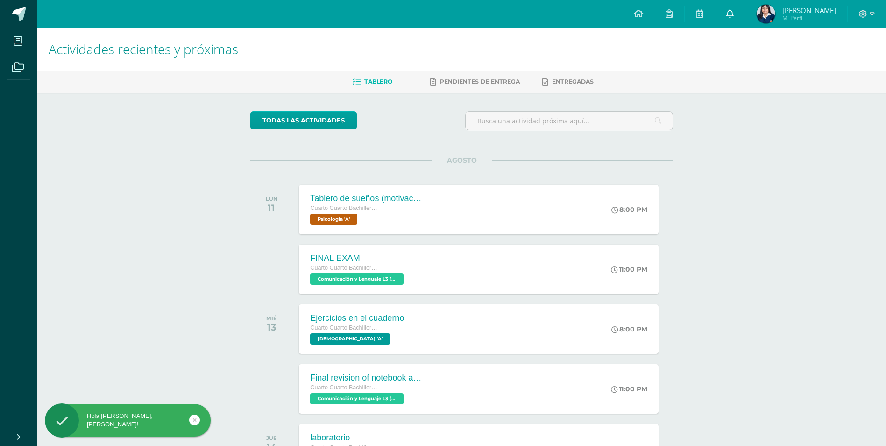
click at [734, 17] on icon at bounding box center [729, 13] width 7 height 8
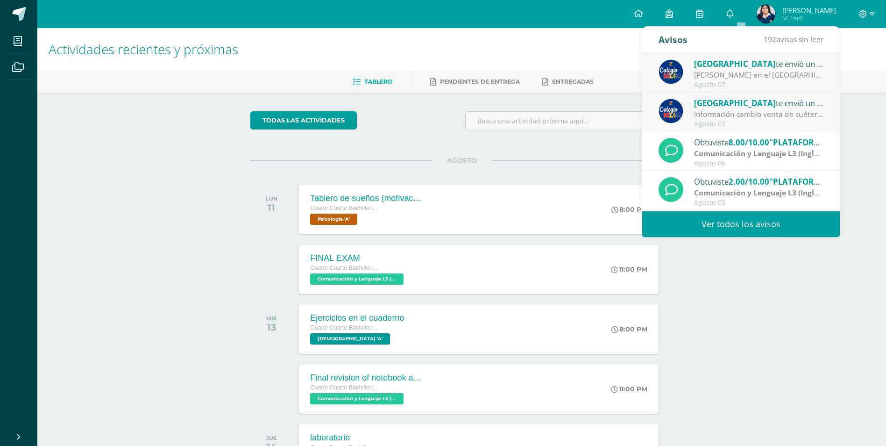
scroll to position [47, 0]
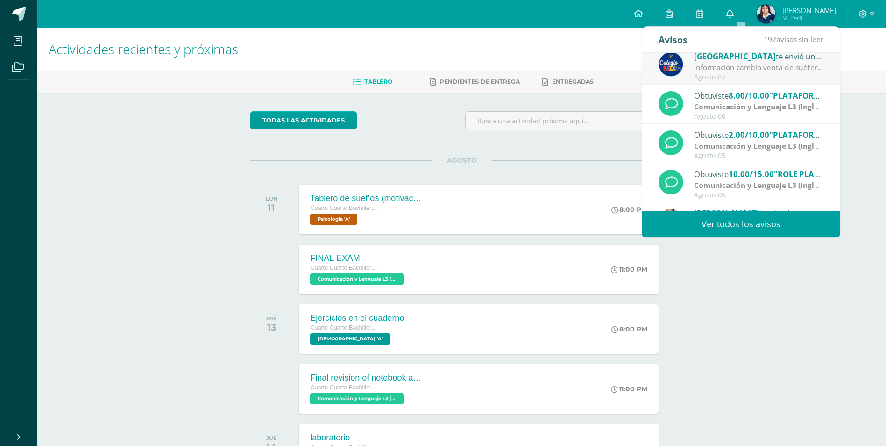
click at [734, 9] on icon at bounding box center [729, 13] width 7 height 8
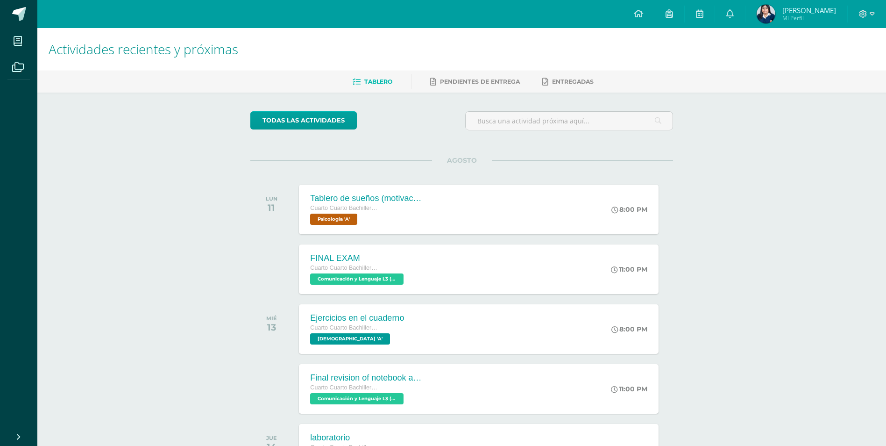
click at [388, 132] on div "todas las Actividades" at bounding box center [336, 124] width 179 height 27
click at [441, 95] on div "todas las Actividades No tienes actividades Échale un vistazo a los demás perío…" at bounding box center [462, 342] width 460 height 499
click at [443, 88] on link "Pendientes de entrega" at bounding box center [475, 81] width 90 height 15
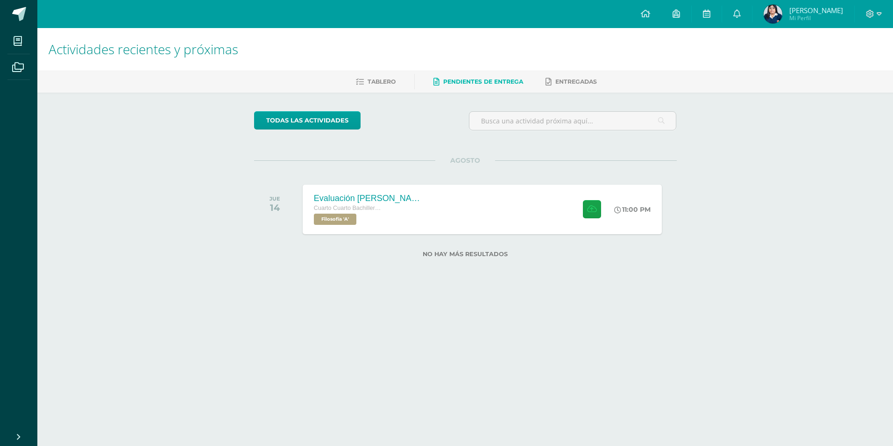
click at [815, 17] on span "Mi Perfil" at bounding box center [817, 18] width 54 height 8
click at [203, 172] on div "Actividades recientes y próximas Tablero Pendientes de entrega Entregadas todas…" at bounding box center [465, 157] width 856 height 259
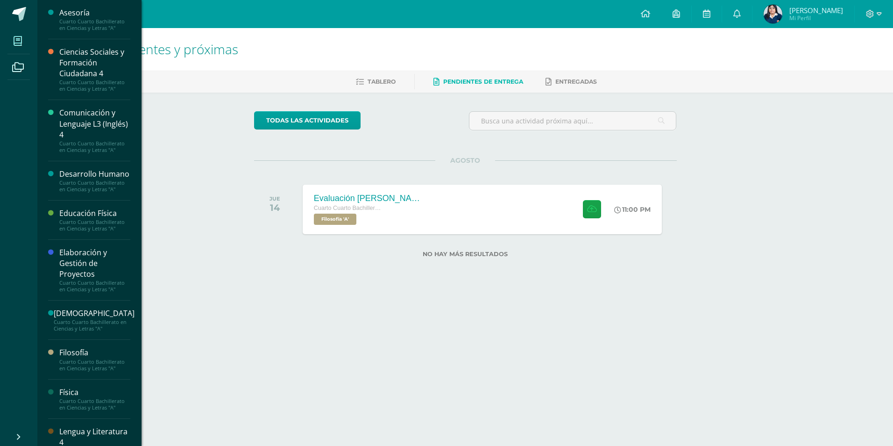
click at [27, 42] on span at bounding box center [17, 40] width 21 height 21
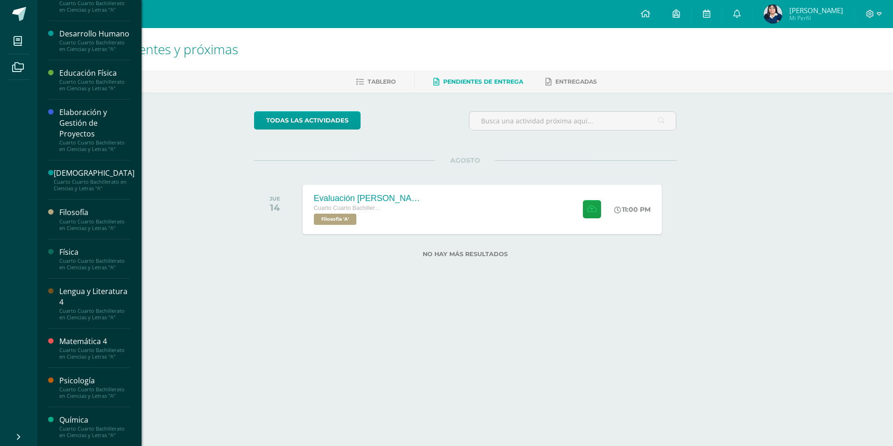
scroll to position [213, 0]
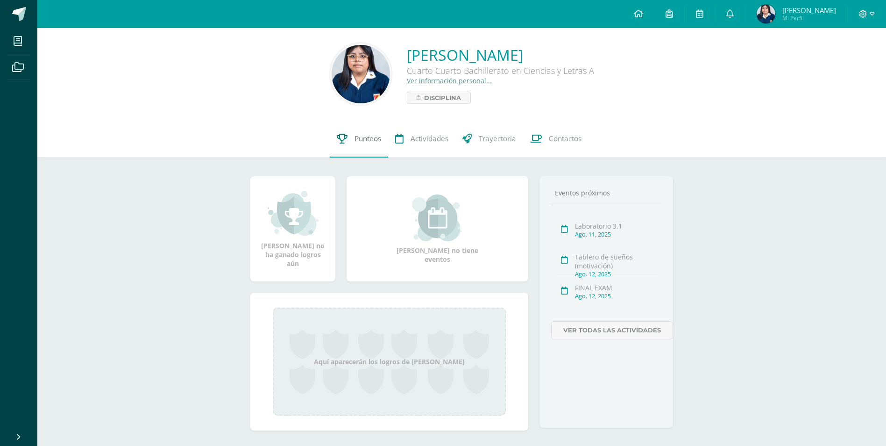
click at [367, 140] on span "Punteos" at bounding box center [368, 139] width 27 height 10
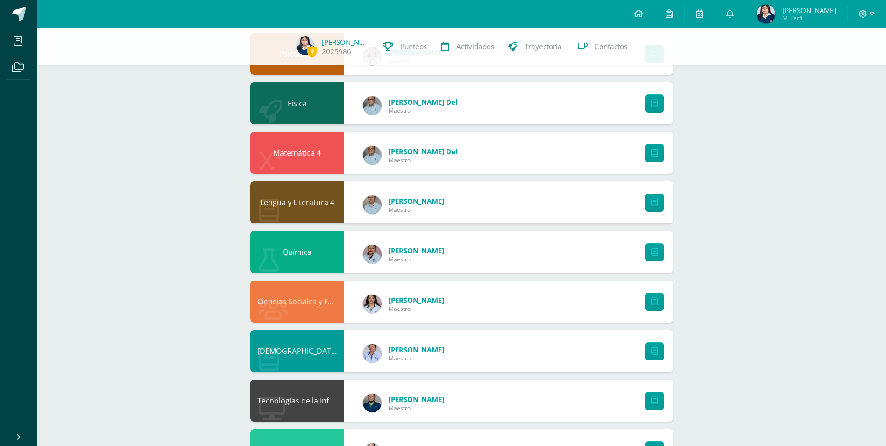
scroll to position [172, 0]
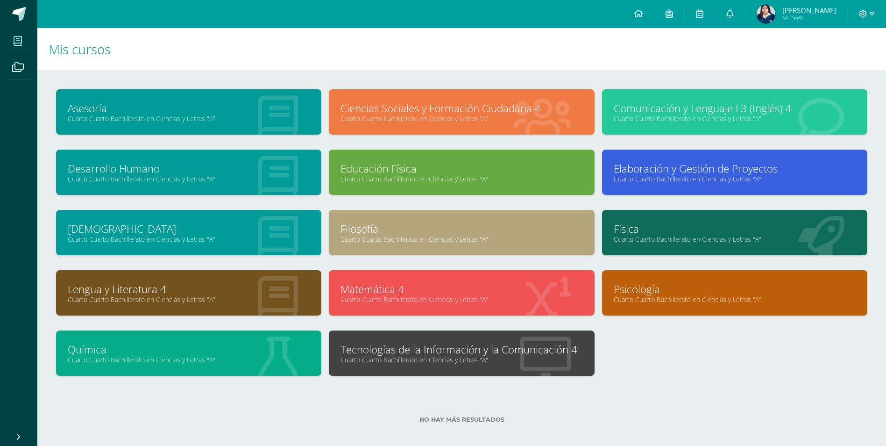
click at [559, 363] on link "Cuarto Cuarto Bachillerato en Ciencias y Letras "A"" at bounding box center [462, 359] width 242 height 9
click at [552, 358] on link "Cuarto Cuarto Bachillerato en Ciencias y Letras "A"" at bounding box center [462, 359] width 242 height 9
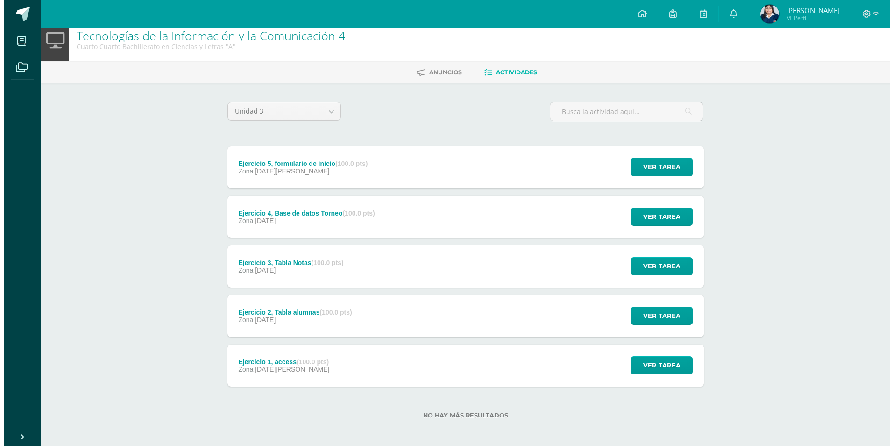
scroll to position [12, 0]
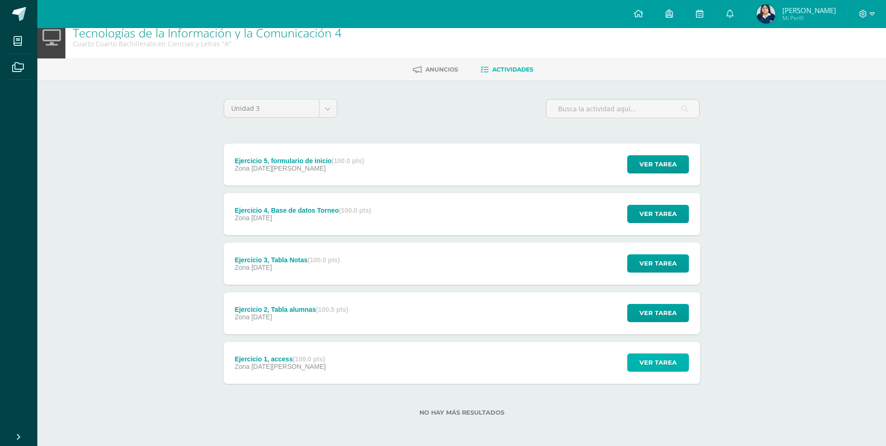
click at [647, 360] on span "Ver tarea" at bounding box center [658, 362] width 37 height 17
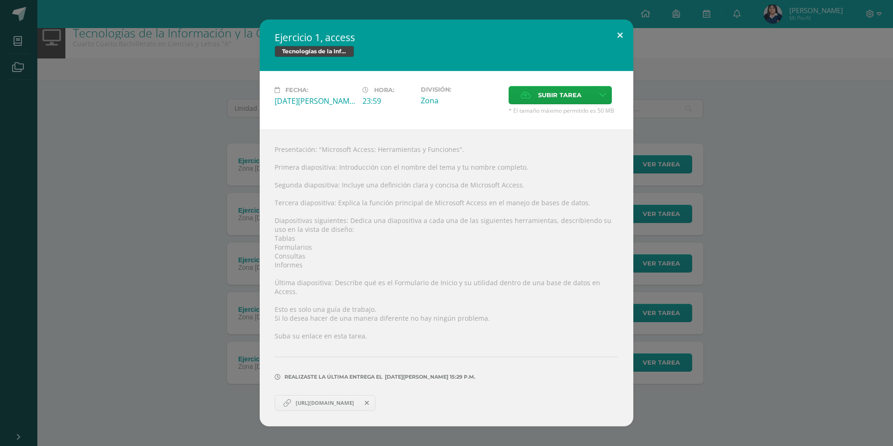
click at [620, 40] on button at bounding box center [620, 36] width 27 height 32
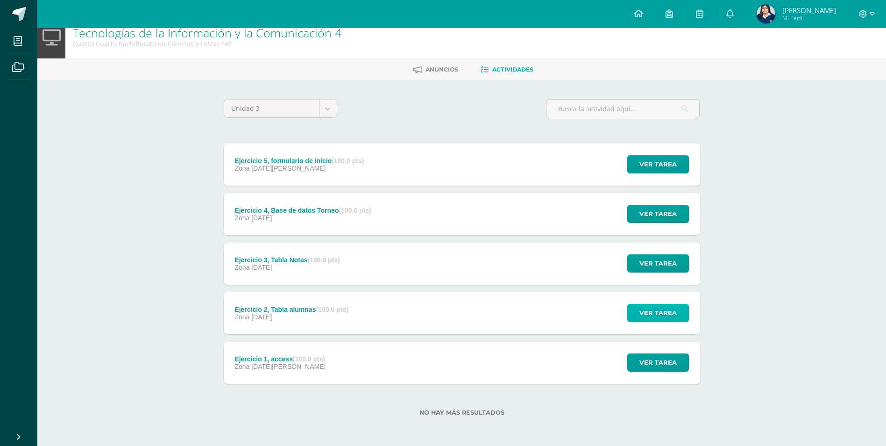
click at [673, 311] on span "Ver tarea" at bounding box center [658, 312] width 37 height 17
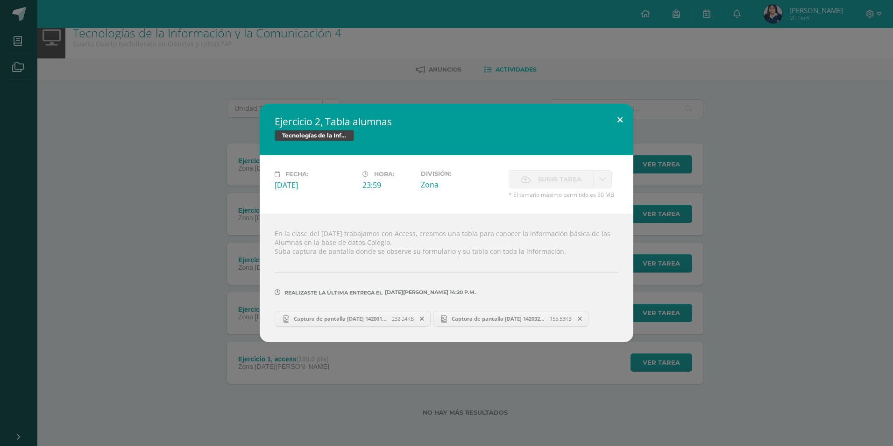
click at [619, 119] on button at bounding box center [620, 120] width 27 height 32
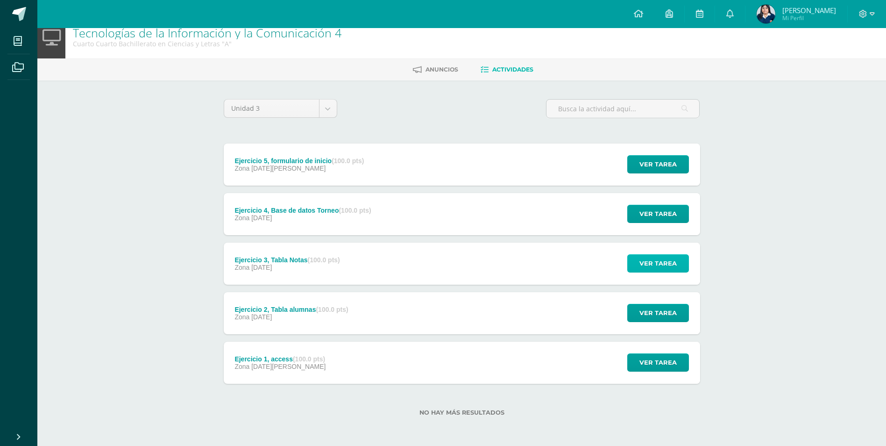
click at [669, 264] on span "Ver tarea" at bounding box center [658, 263] width 37 height 17
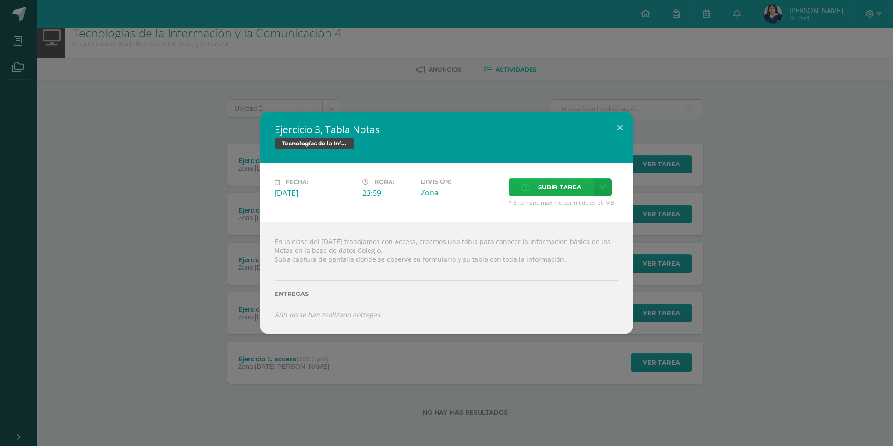
click at [568, 184] on span "Subir tarea" at bounding box center [559, 186] width 43 height 17
click at [0, 0] on input "Subir tarea" at bounding box center [0, 0] width 0 height 0
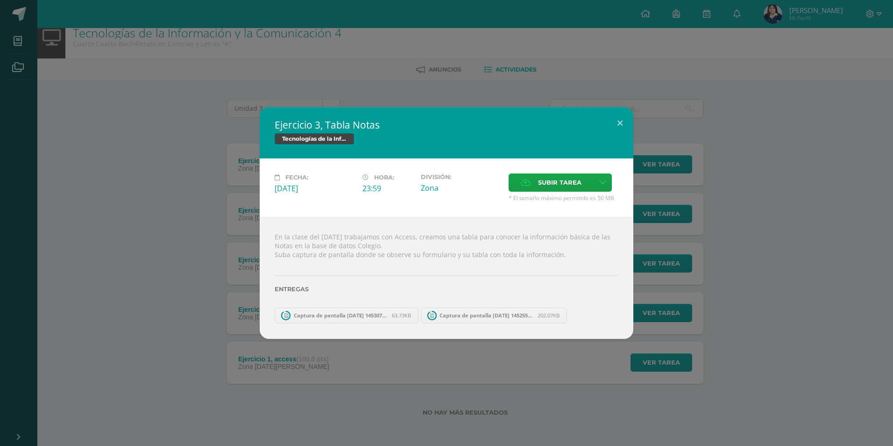
scroll to position [0, 0]
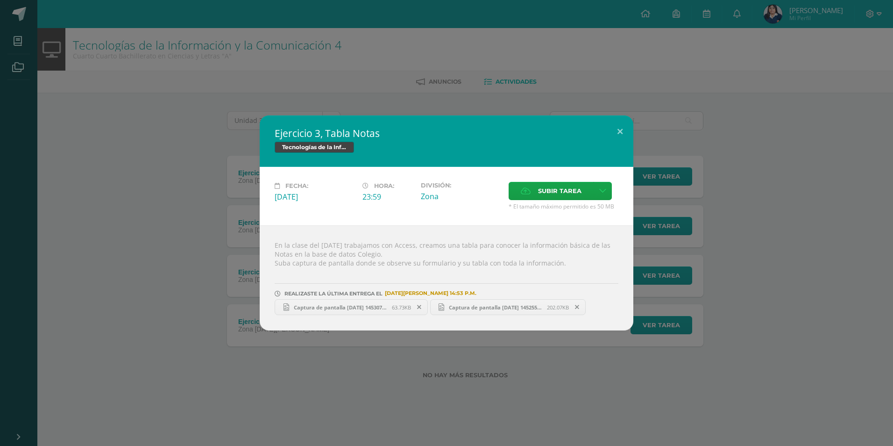
click at [388, 308] on span "Captura de pantalla [DATE] 145307.png" at bounding box center [340, 307] width 103 height 7
click at [487, 306] on span "Captura de pantalla [DATE] 145255.png" at bounding box center [495, 307] width 103 height 7
click at [614, 124] on button at bounding box center [620, 131] width 27 height 32
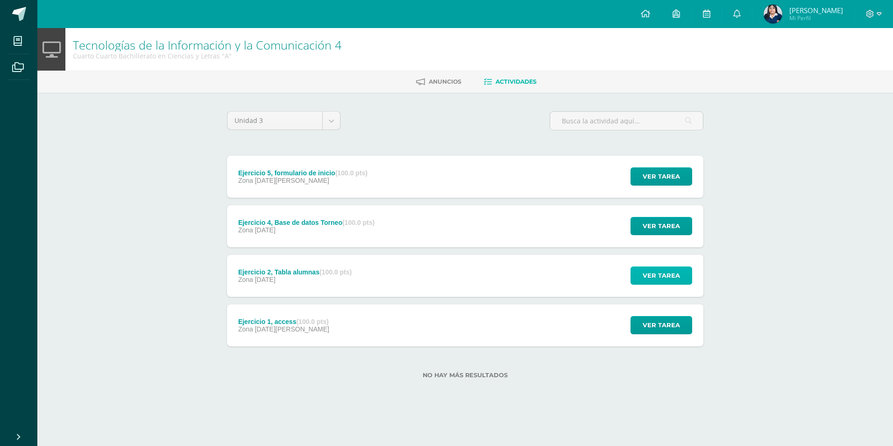
click at [656, 283] on span "Ver tarea" at bounding box center [661, 275] width 37 height 17
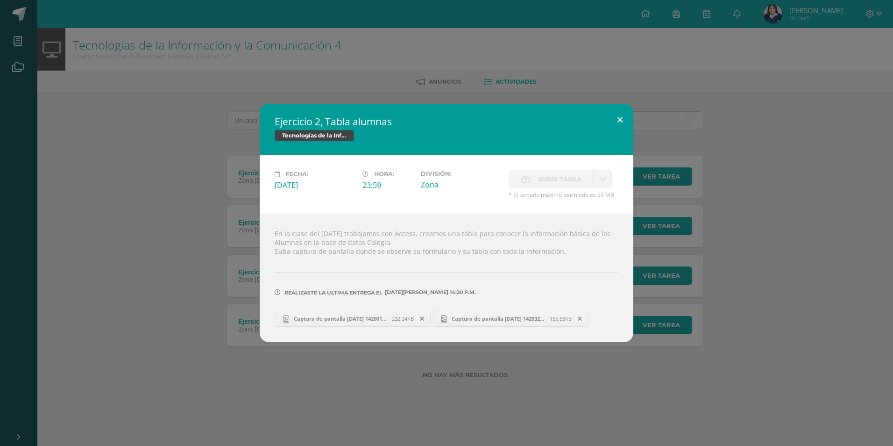
click at [621, 114] on button at bounding box center [620, 120] width 27 height 32
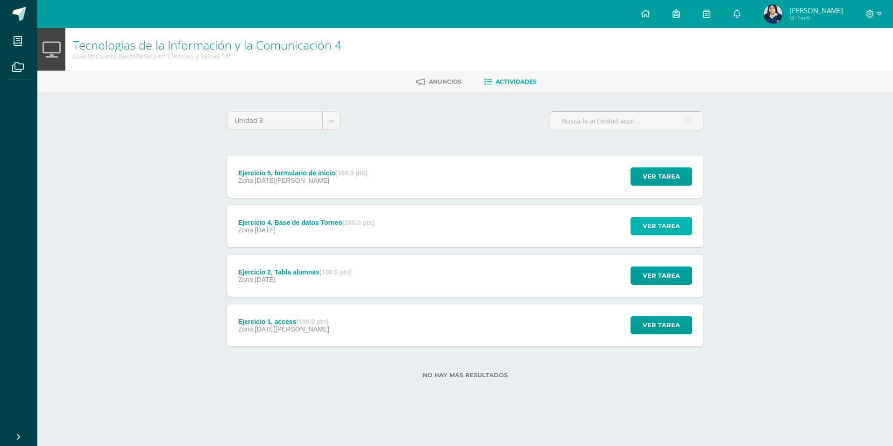
click at [667, 220] on span "Ver tarea" at bounding box center [661, 225] width 37 height 17
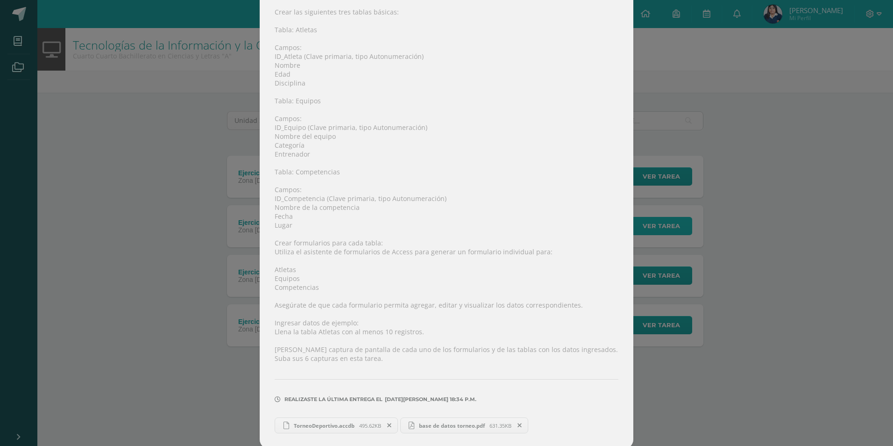
scroll to position [183, 0]
click at [708, 96] on div "Ejercicio 4, Base de datos Torneo Tecnologías de la Información y la Comunicaci…" at bounding box center [447, 131] width 886 height 628
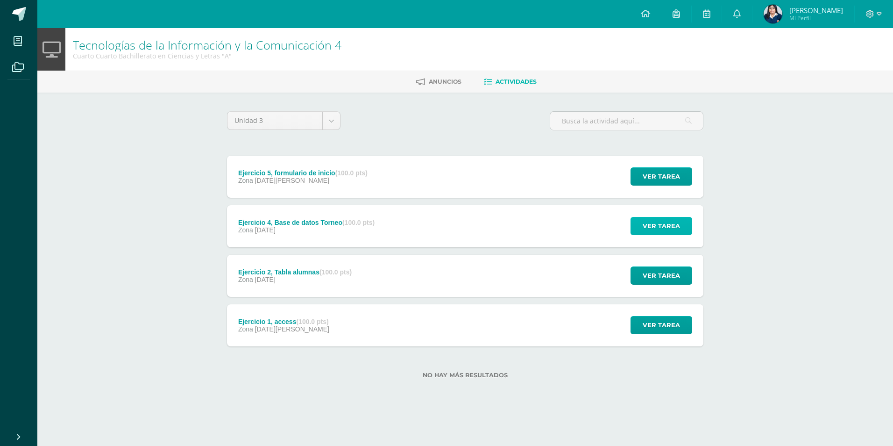
click at [668, 222] on span "Ver tarea" at bounding box center [661, 225] width 37 height 17
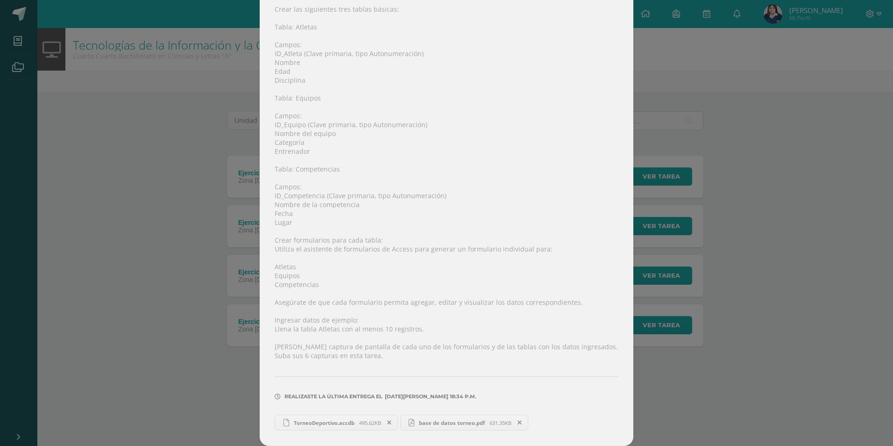
click at [463, 426] on link "base de datos torneo.pdf 631.35KB" at bounding box center [464, 422] width 128 height 16
click at [335, 422] on span "TorneoDeportivo.accdb" at bounding box center [324, 422] width 70 height 7
click at [737, 144] on div "Ejercicio 4, Base de datos Torneo Tecnologías de la Información y la Comunicaci…" at bounding box center [447, 131] width 886 height 628
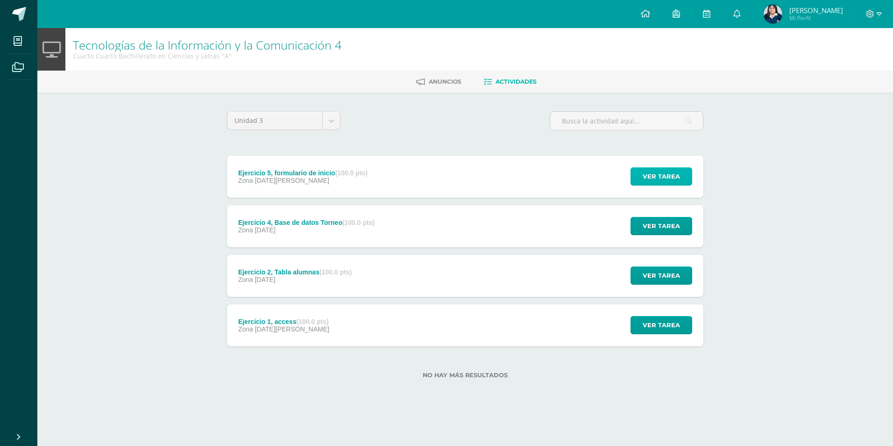
click at [650, 174] on span "Ver tarea" at bounding box center [661, 176] width 37 height 17
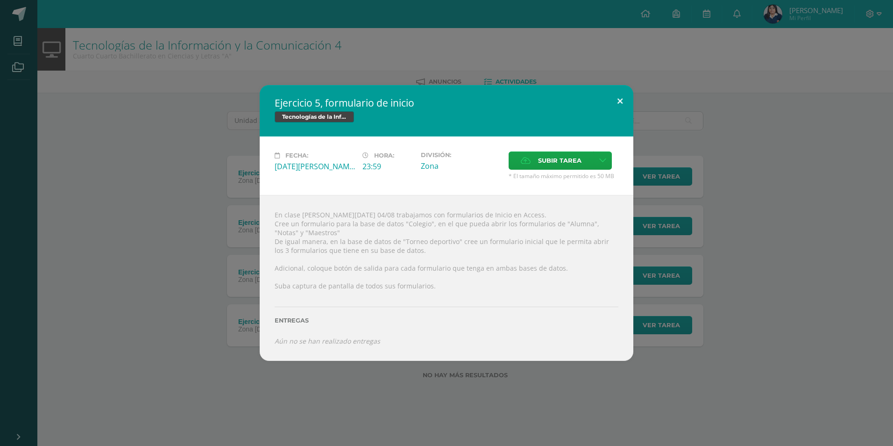
click at [618, 101] on button at bounding box center [620, 101] width 27 height 32
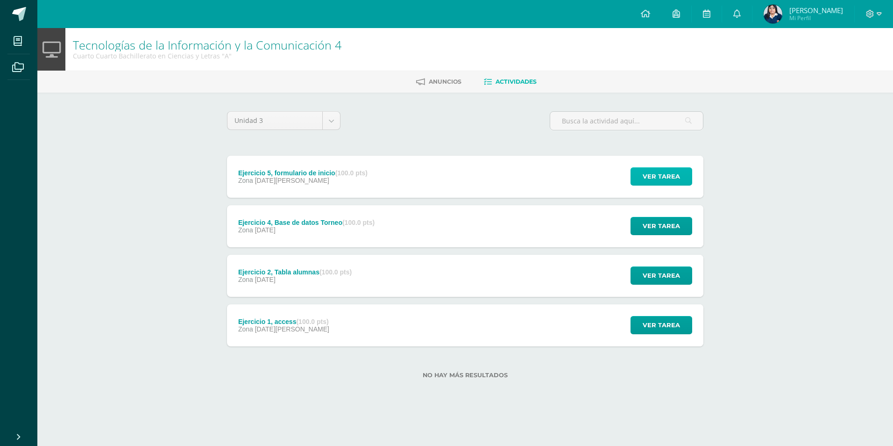
click at [660, 179] on span "Ver tarea" at bounding box center [661, 176] width 37 height 17
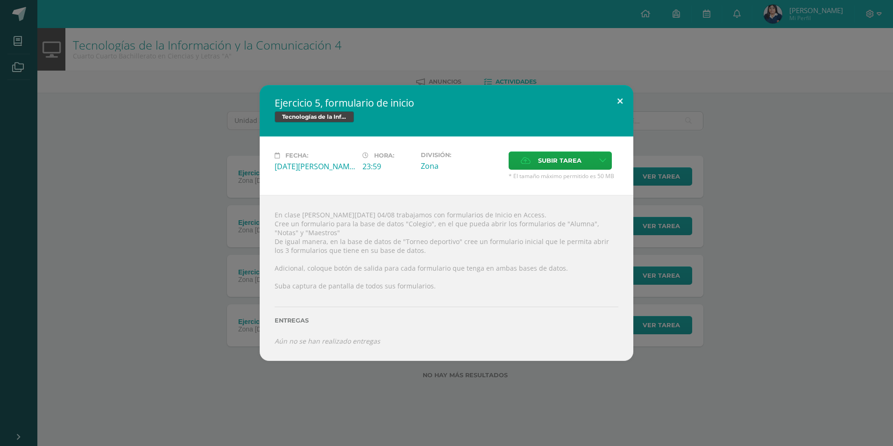
click at [619, 108] on button at bounding box center [620, 101] width 27 height 32
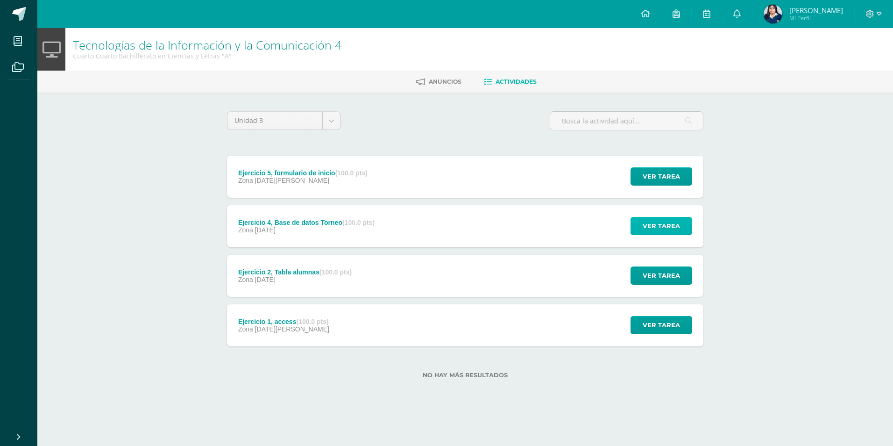
click at [634, 217] on button "Ver tarea" at bounding box center [662, 226] width 62 height 18
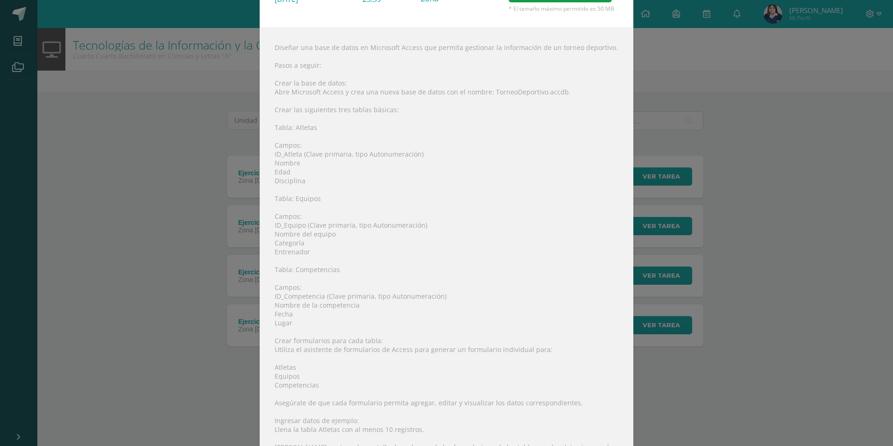
scroll to position [0, 0]
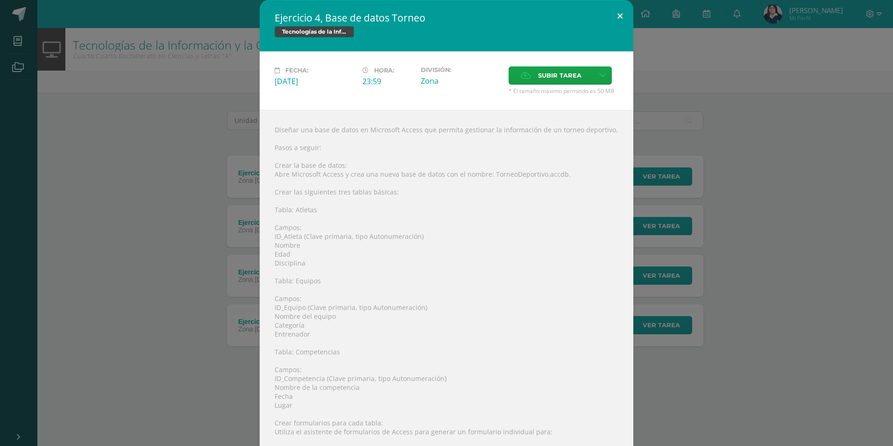
click at [617, 14] on button at bounding box center [620, 16] width 27 height 32
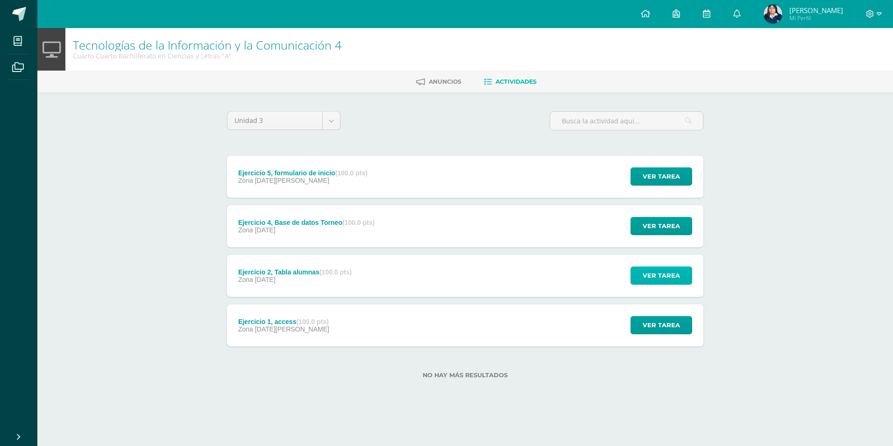
click at [667, 271] on span "Ver tarea" at bounding box center [661, 275] width 37 height 17
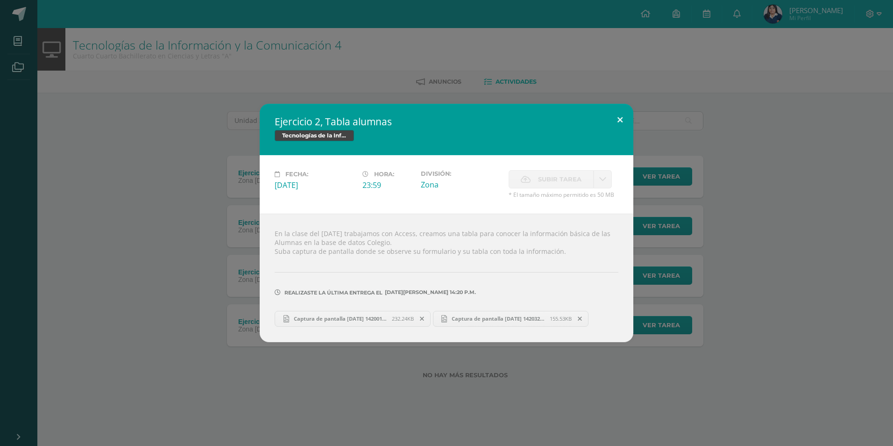
drag, startPoint x: 632, startPoint y: 122, endPoint x: 627, endPoint y: 123, distance: 5.7
click at [630, 123] on button at bounding box center [620, 120] width 27 height 32
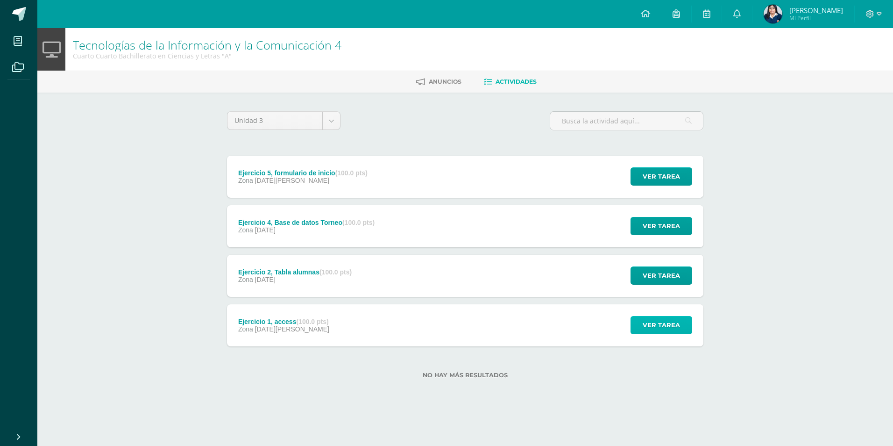
click at [674, 327] on span "Ver tarea" at bounding box center [661, 324] width 37 height 17
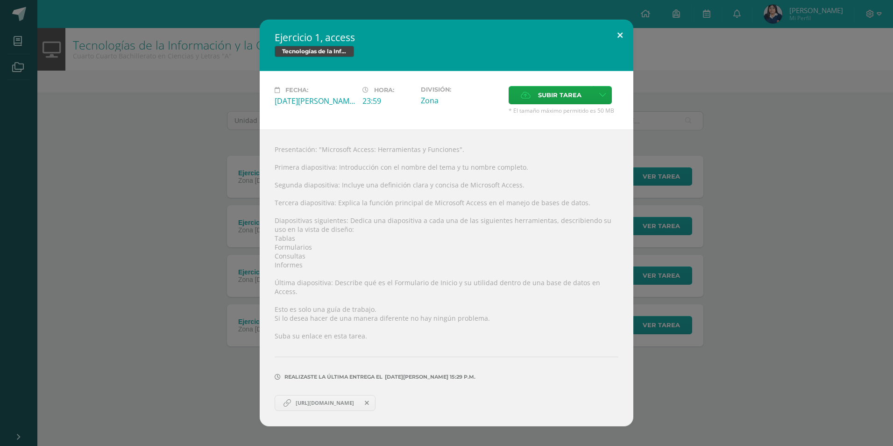
click at [626, 38] on button at bounding box center [620, 36] width 27 height 32
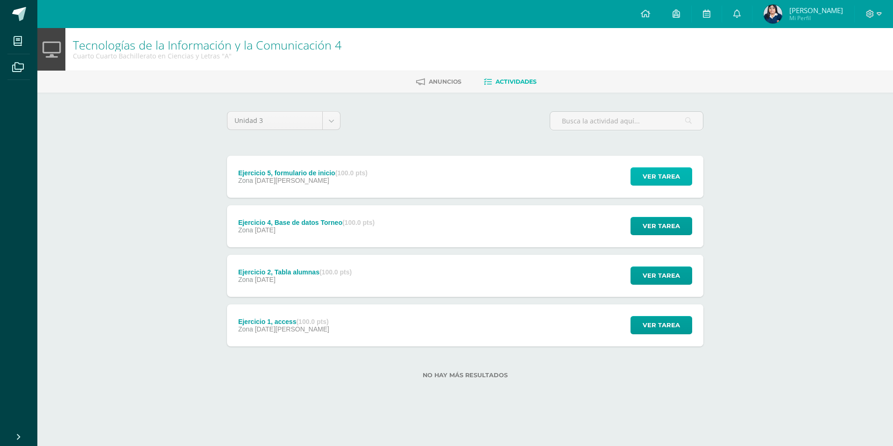
click at [673, 183] on span "Ver tarea" at bounding box center [661, 176] width 37 height 17
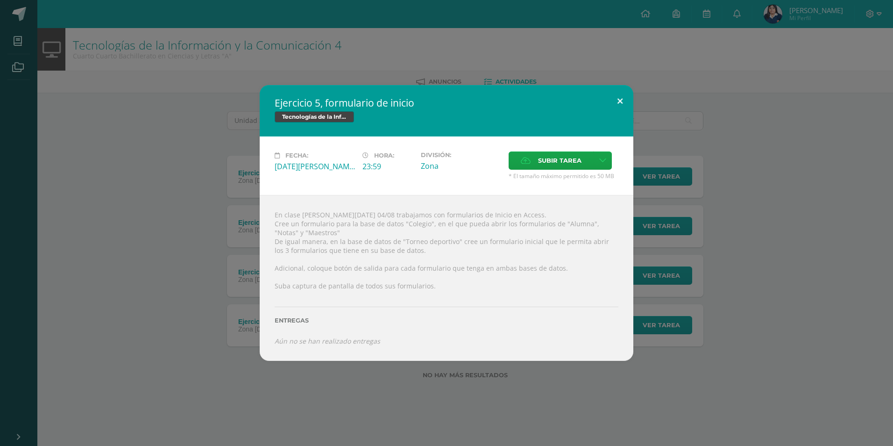
click at [627, 108] on button at bounding box center [620, 101] width 27 height 32
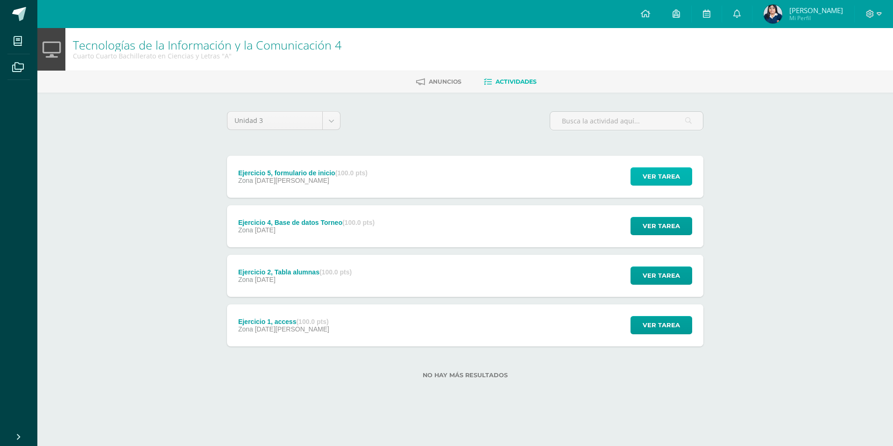
click at [659, 169] on span "Ver tarea" at bounding box center [661, 176] width 37 height 17
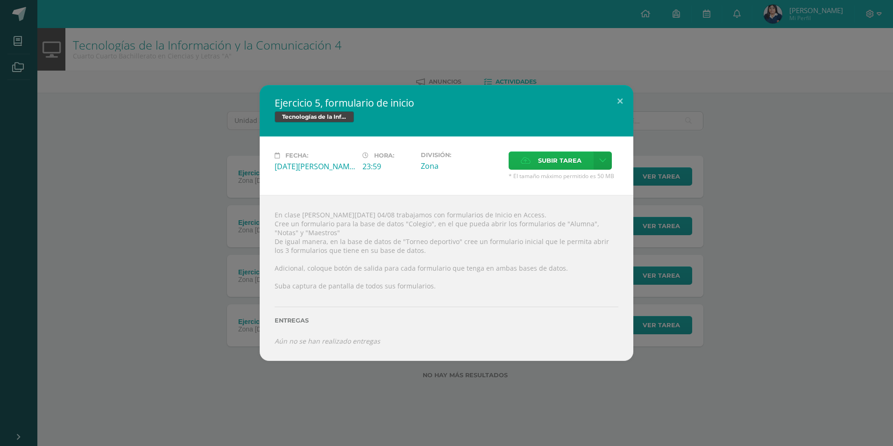
click at [589, 157] on label "Subir tarea" at bounding box center [551, 160] width 85 height 18
click at [0, 0] on input "Subir tarea" at bounding box center [0, 0] width 0 height 0
click at [536, 154] on label "Subir tarea" at bounding box center [551, 160] width 85 height 18
click at [0, 0] on input "Subir tarea" at bounding box center [0, 0] width 0 height 0
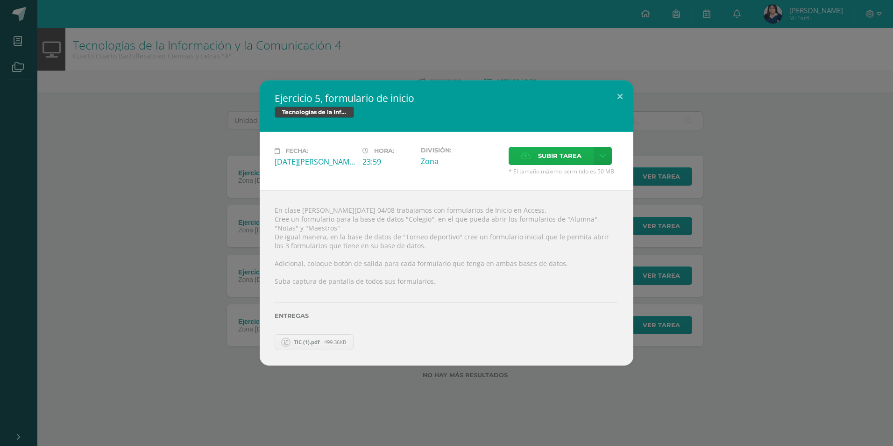
click at [128, 55] on div "Ejercicio 5, formulario de inicio Tecnologías de la Información y la Comunicaci…" at bounding box center [446, 223] width 893 height 446
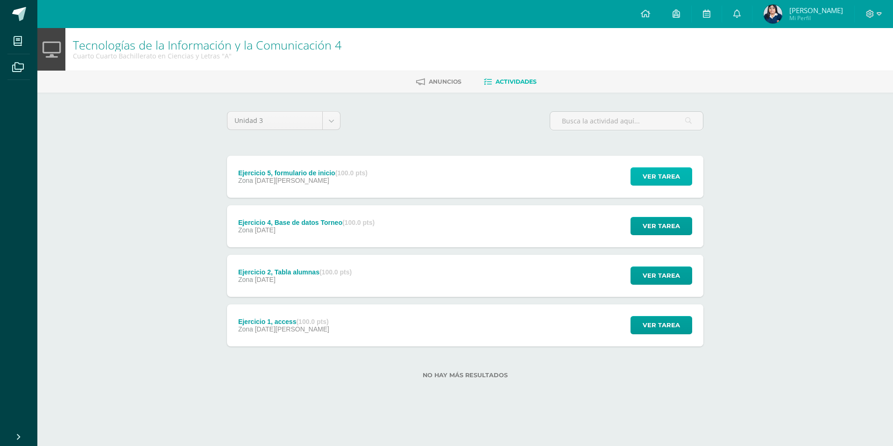
click at [642, 181] on button "Ver tarea" at bounding box center [662, 176] width 62 height 18
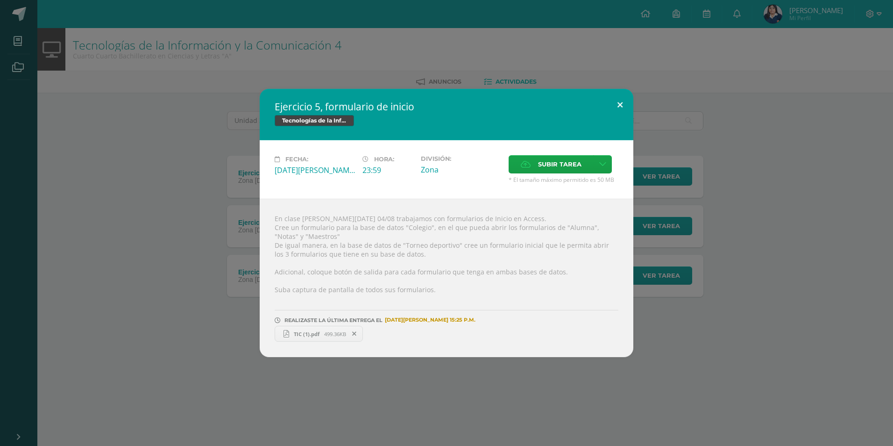
click at [629, 104] on button at bounding box center [620, 105] width 27 height 32
